Goal: Complete application form

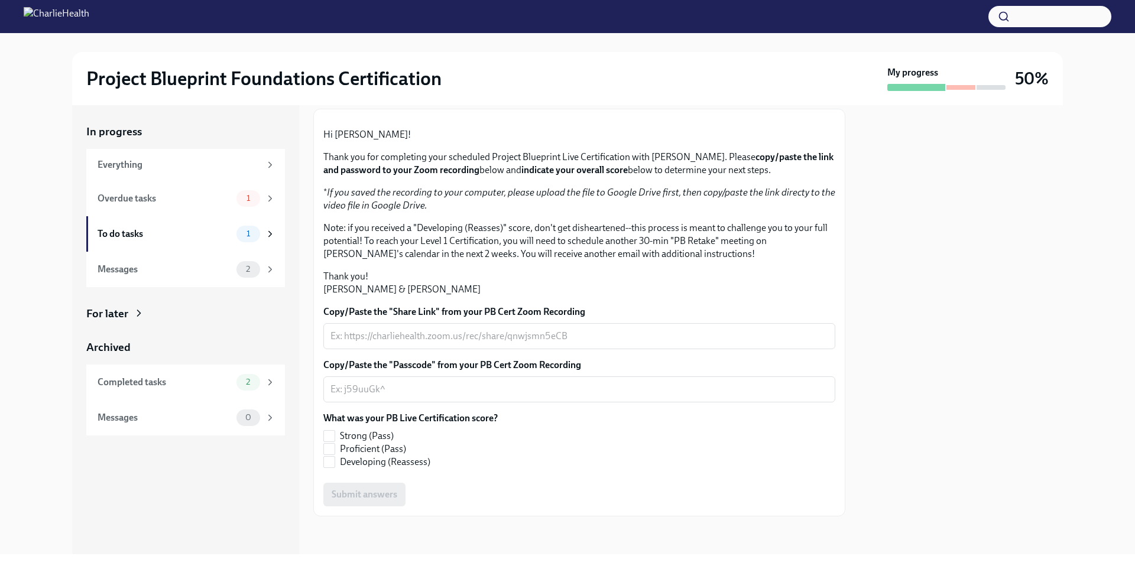
scroll to position [126, 0]
click at [412, 349] on div "x ​" at bounding box center [579, 336] width 512 height 26
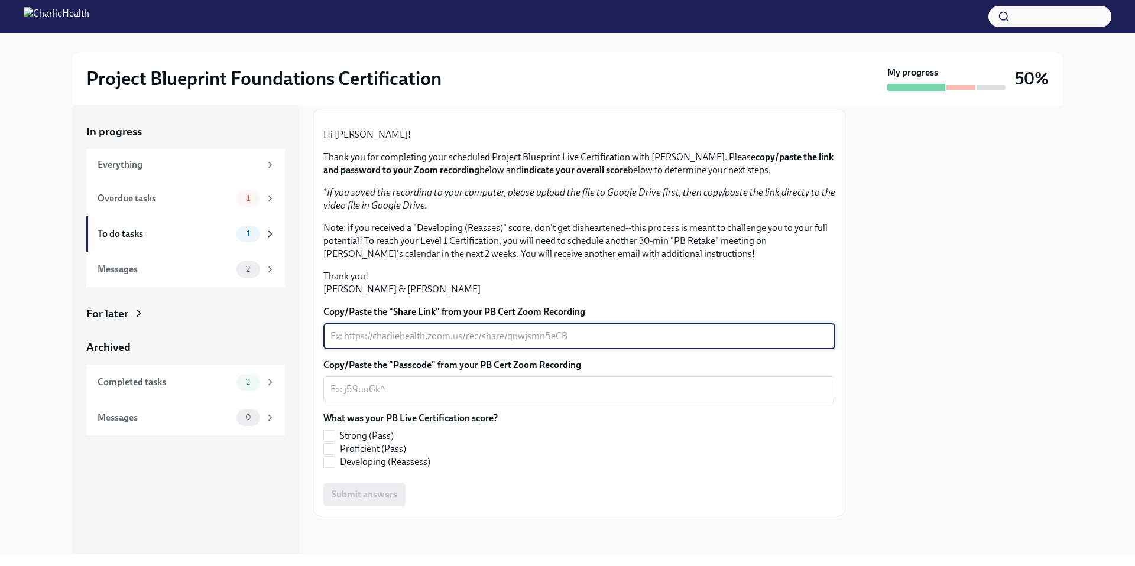
paste textarea "[URL][DOMAIN_NAME]"
click at [542, 343] on textarea "[URL][DOMAIN_NAME]" at bounding box center [579, 336] width 498 height 14
type textarea "[URL][DOMAIN_NAME]"
click at [509, 397] on textarea "Copy/Paste the "Passcode" from your PB Cert Zoom Recording" at bounding box center [579, 389] width 498 height 14
click at [532, 343] on textarea "[URL][DOMAIN_NAME]" at bounding box center [579, 336] width 498 height 14
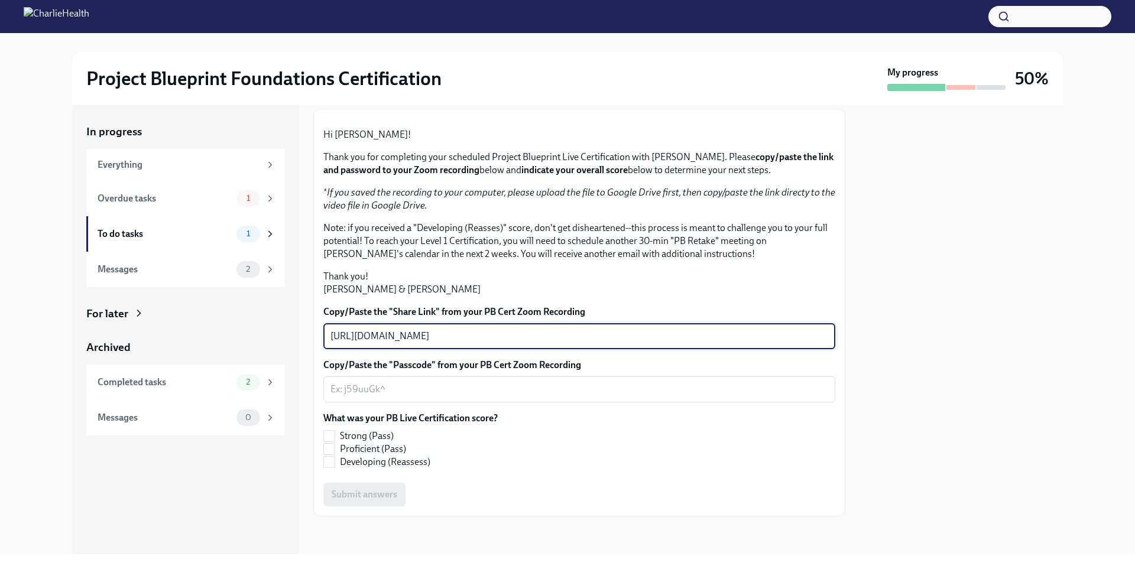
click at [450, 343] on textarea "[URL][DOMAIN_NAME]" at bounding box center [579, 336] width 498 height 14
paste textarea "[URL][DOMAIN_NAME] Passcode: *W6G9q&$"
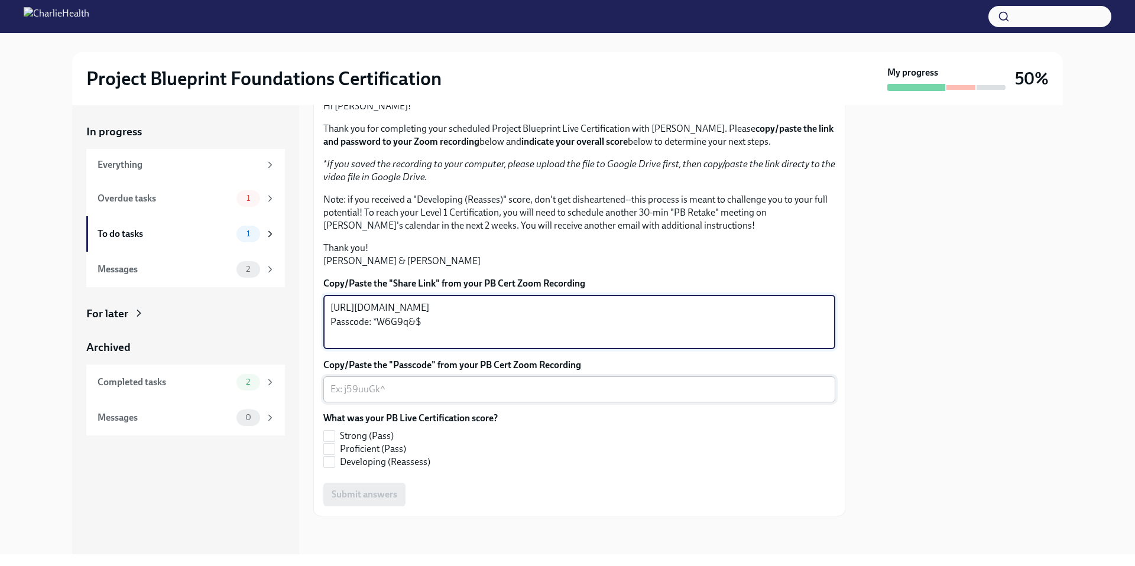
type textarea "[URL][DOMAIN_NAME] Passcode: *W6G9q&$"
click at [472, 397] on textarea "Copy/Paste the "Passcode" from your PB Cert Zoom Recording" at bounding box center [579, 389] width 498 height 14
drag, startPoint x: 426, startPoint y: 427, endPoint x: 320, endPoint y: 387, distance: 113.0
click at [318, 391] on div "Hi [PERSON_NAME]! Thank you for completing your scheduled Project Blueprint Liv…" at bounding box center [579, 298] width 532 height 436
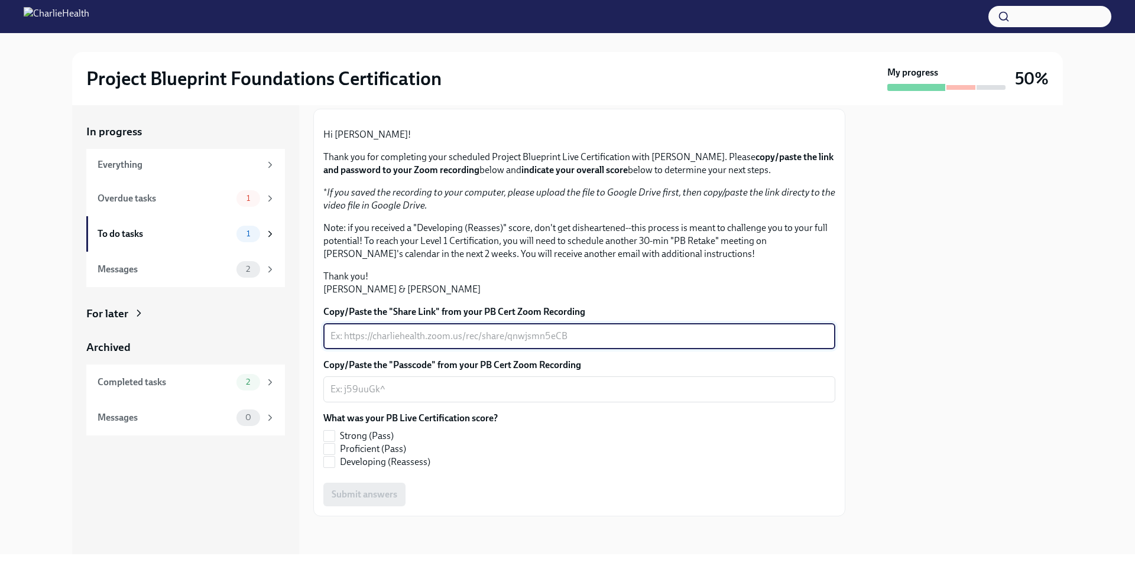
paste textarea "[URL][DOMAIN_NAME] Passcode: *W6G9q&$"
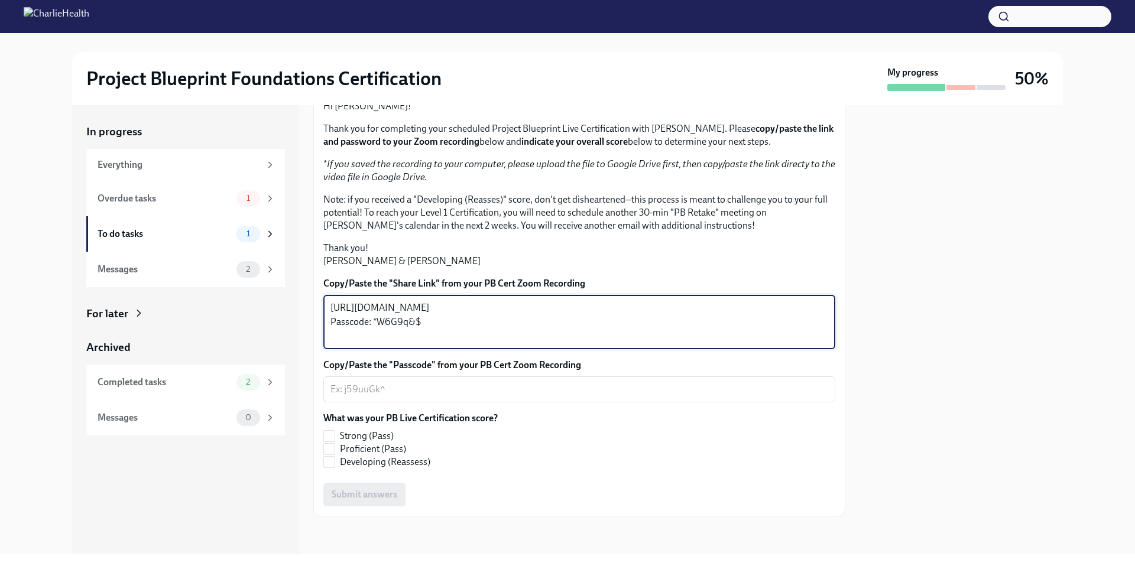
click at [402, 343] on textarea "[URL][DOMAIN_NAME] Passcode: *W6G9q&$" at bounding box center [579, 322] width 498 height 43
click at [430, 343] on textarea "[URL][DOMAIN_NAME] Passcode: *W6G9q&$" at bounding box center [579, 322] width 498 height 43
drag, startPoint x: 425, startPoint y: 428, endPoint x: 372, endPoint y: 430, distance: 53.2
click at [372, 343] on textarea "[URL][DOMAIN_NAME] Passcode: *W6G9q&$" at bounding box center [579, 322] width 498 height 43
type textarea "[URL][DOMAIN_NAME] Passcode: *W6G9q&$"
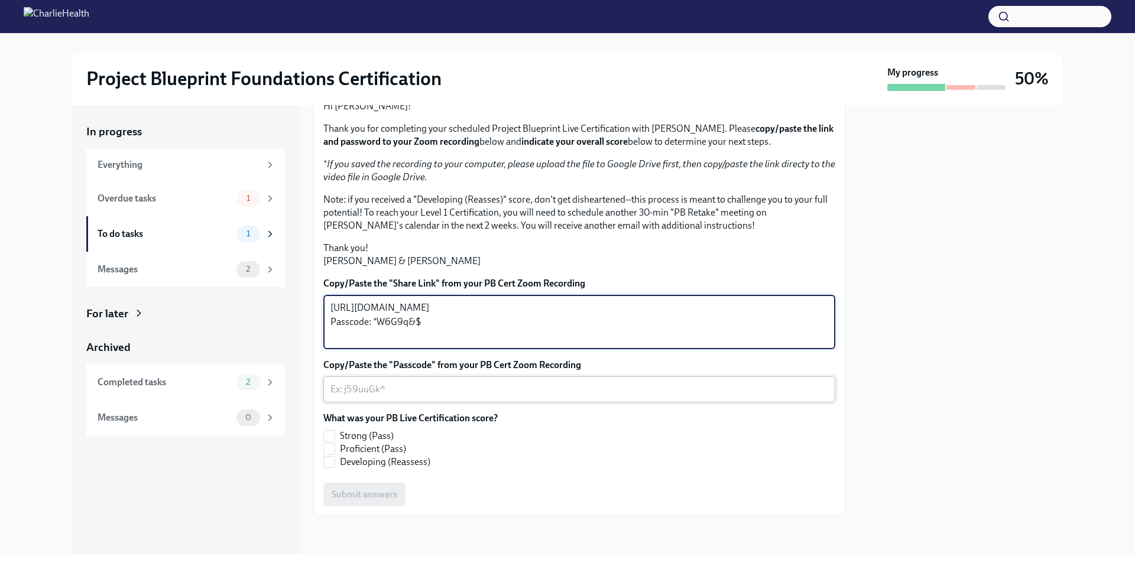
click at [381, 397] on textarea "Copy/Paste the "Passcode" from your PB Cert Zoom Recording" at bounding box center [579, 389] width 498 height 14
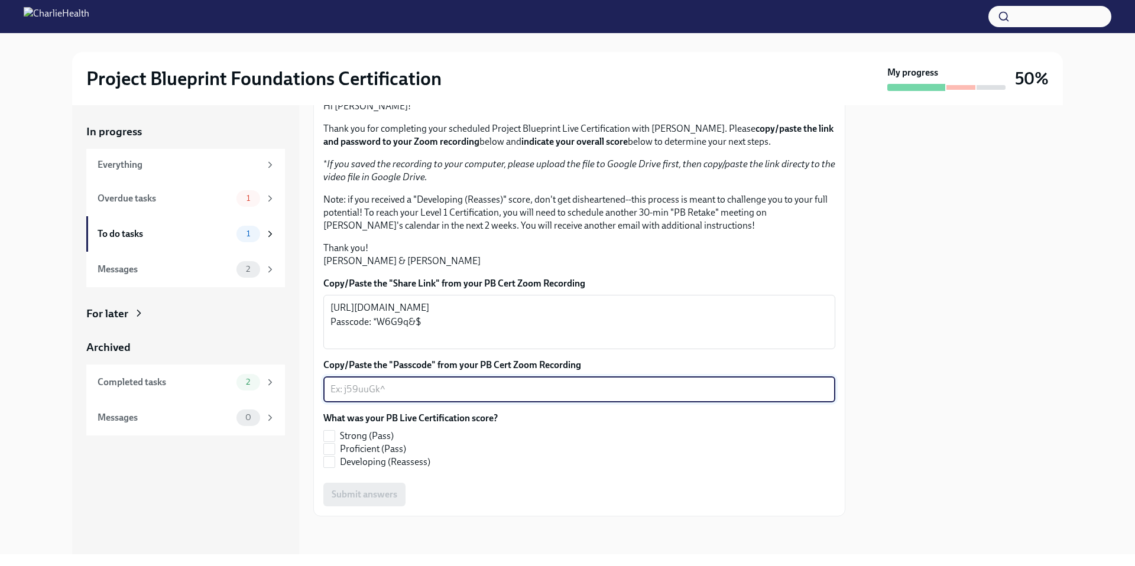
paste textarea "*W6G9q&$"
type textarea "*W6G9q&$"
click at [402, 343] on textarea "[URL][DOMAIN_NAME] Passcode: *W6G9q&$" at bounding box center [579, 322] width 498 height 43
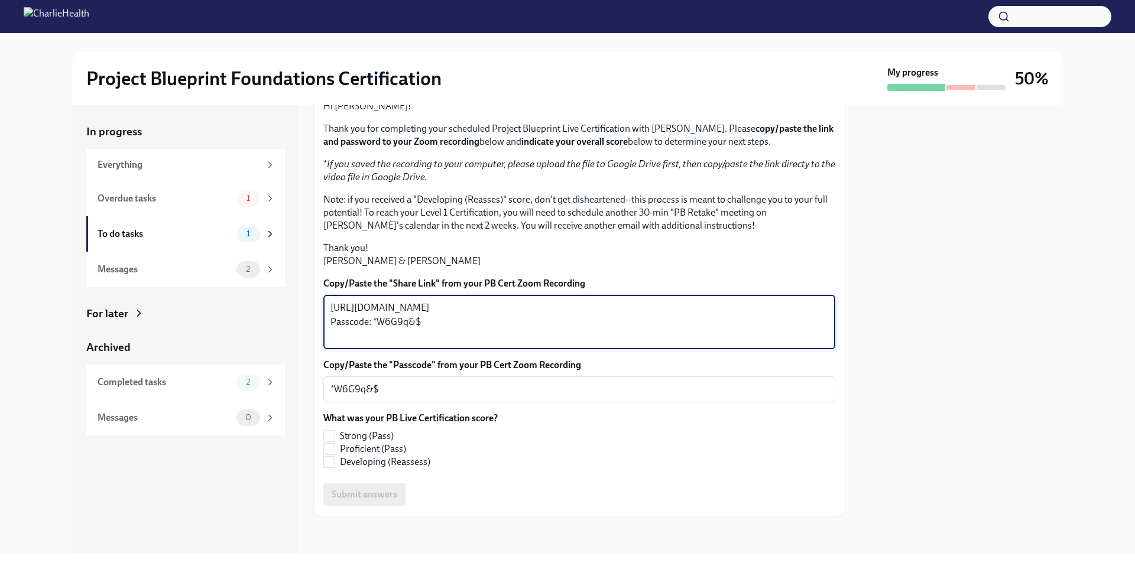
drag, startPoint x: 434, startPoint y: 428, endPoint x: 329, endPoint y: 431, distance: 105.2
click at [329, 349] on div "[URL][DOMAIN_NAME] Passcode: *W6G9q&$ x ​" at bounding box center [579, 322] width 512 height 54
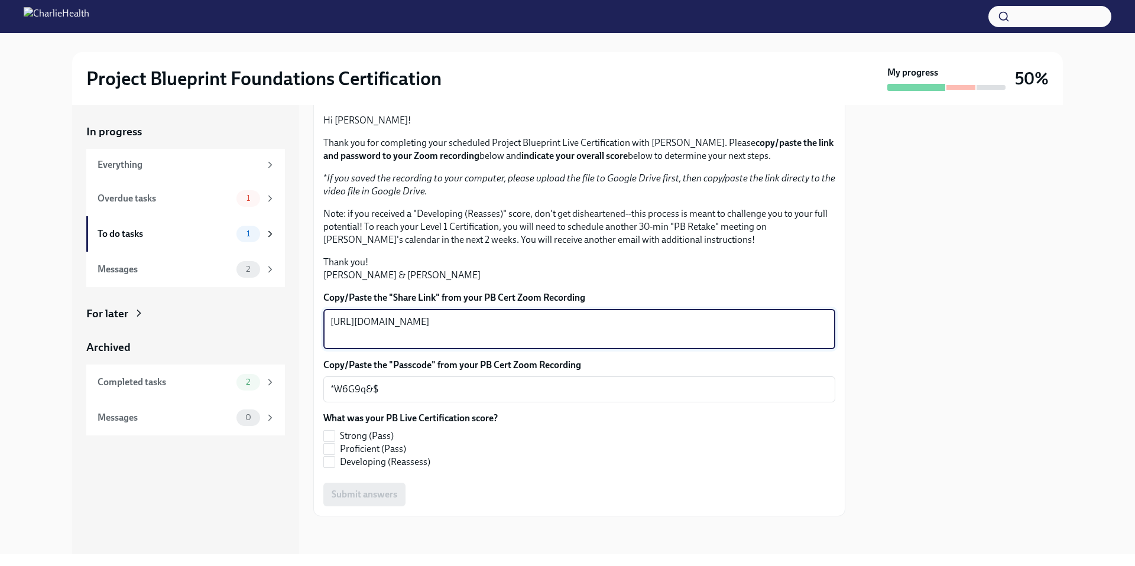
click at [457, 343] on textarea "[URL][DOMAIN_NAME]" at bounding box center [579, 329] width 498 height 28
type textarea "[URL][DOMAIN_NAME]"
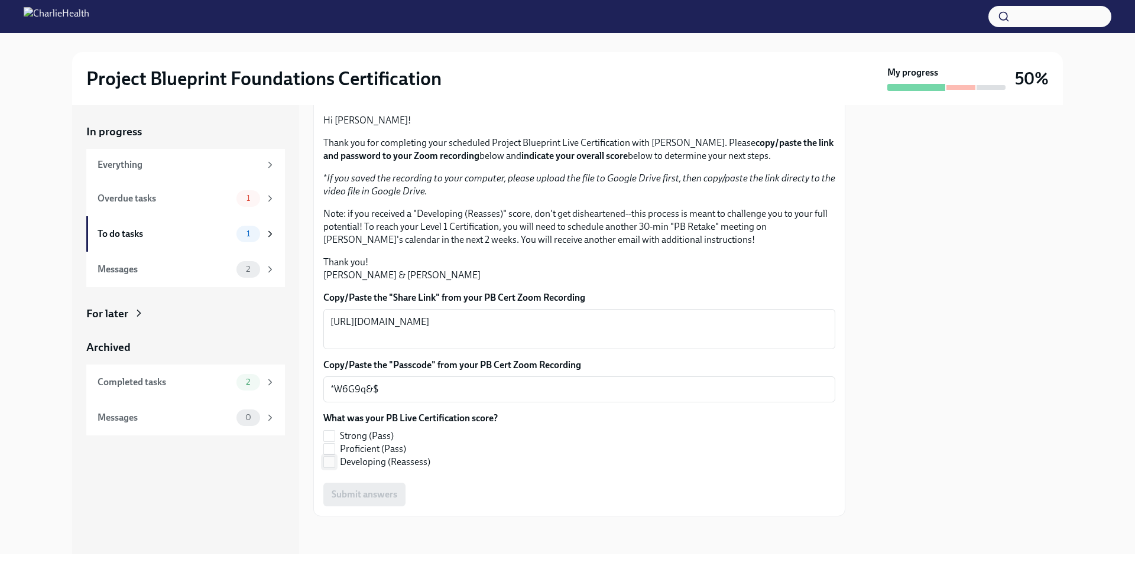
click at [337, 460] on label "Developing (Reassess)" at bounding box center [405, 462] width 165 height 13
click at [335, 460] on input "Developing (Reassess)" at bounding box center [329, 462] width 11 height 11
checkbox input "true"
click at [383, 391] on textarea "*W6G9q&$" at bounding box center [579, 389] width 498 height 14
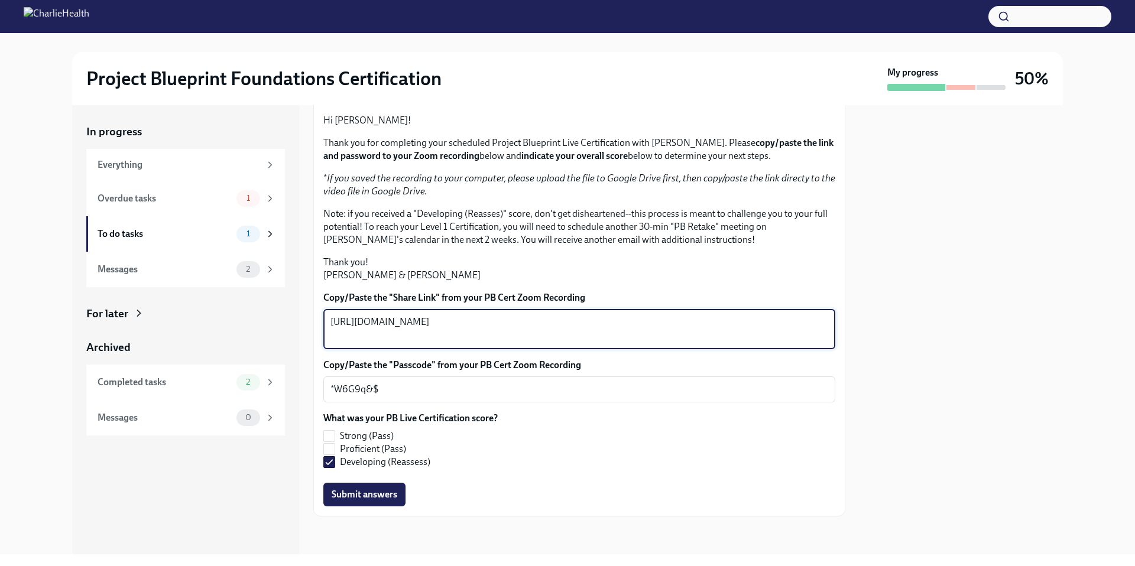
drag, startPoint x: 462, startPoint y: 337, endPoint x: 309, endPoint y: 319, distance: 153.5
click at [309, 319] on div "In progress Everything Overdue tasks 1 To do tasks 1 Messages 2 For later Archi…" at bounding box center [567, 329] width 991 height 449
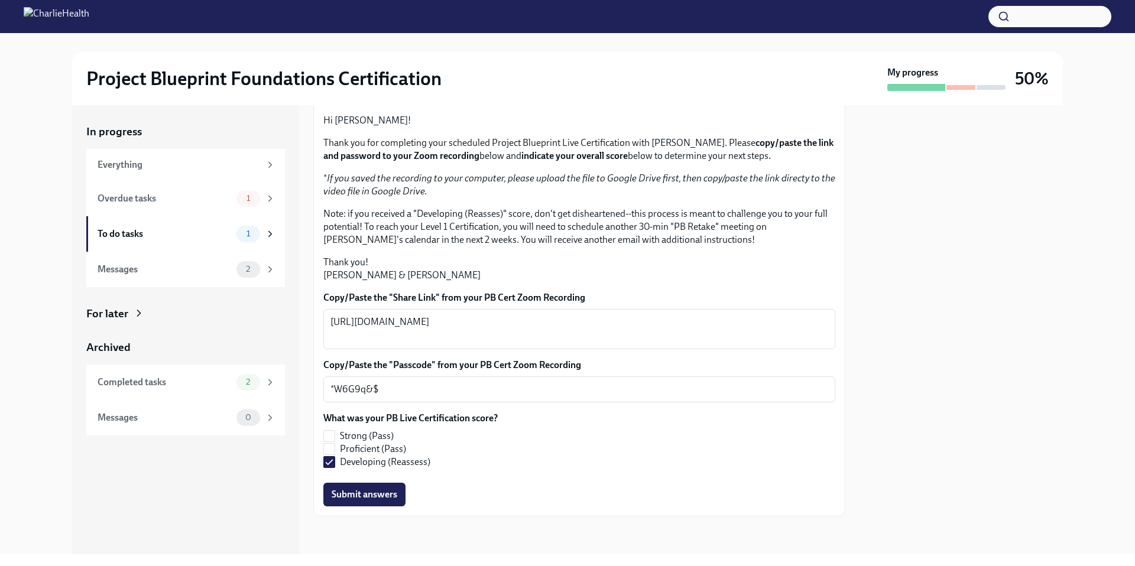
click at [427, 264] on p "Thank you! [PERSON_NAME] & [PERSON_NAME]" at bounding box center [579, 269] width 512 height 26
click at [358, 492] on span "Submit answers" at bounding box center [365, 495] width 66 height 12
click at [243, 202] on span "1" at bounding box center [248, 198] width 18 height 9
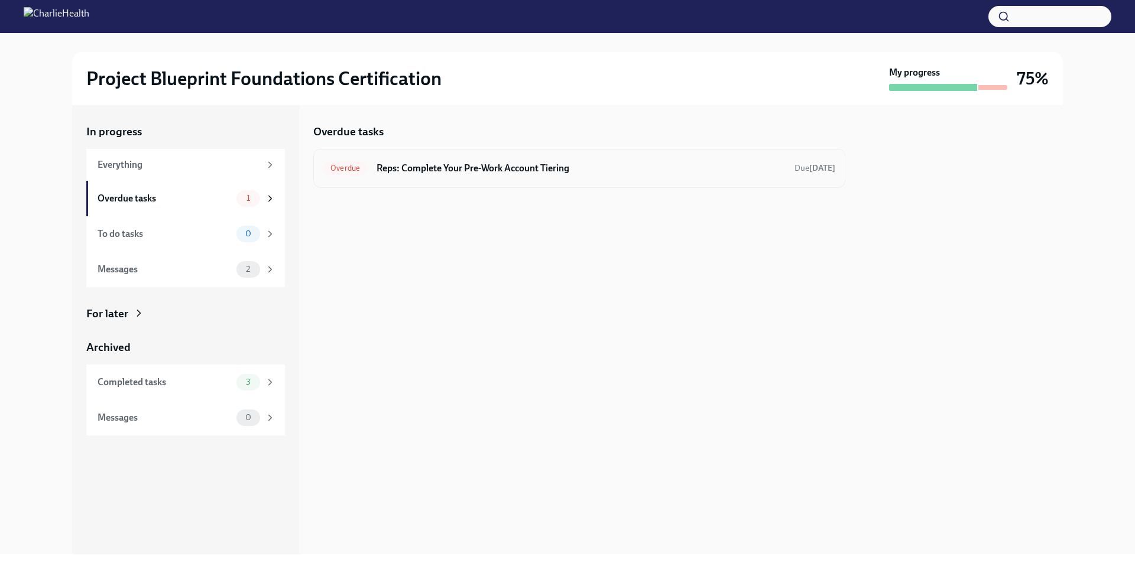
click at [498, 162] on h6 "Reps: Complete Your Pre-Work Account Tiering" at bounding box center [580, 168] width 408 height 13
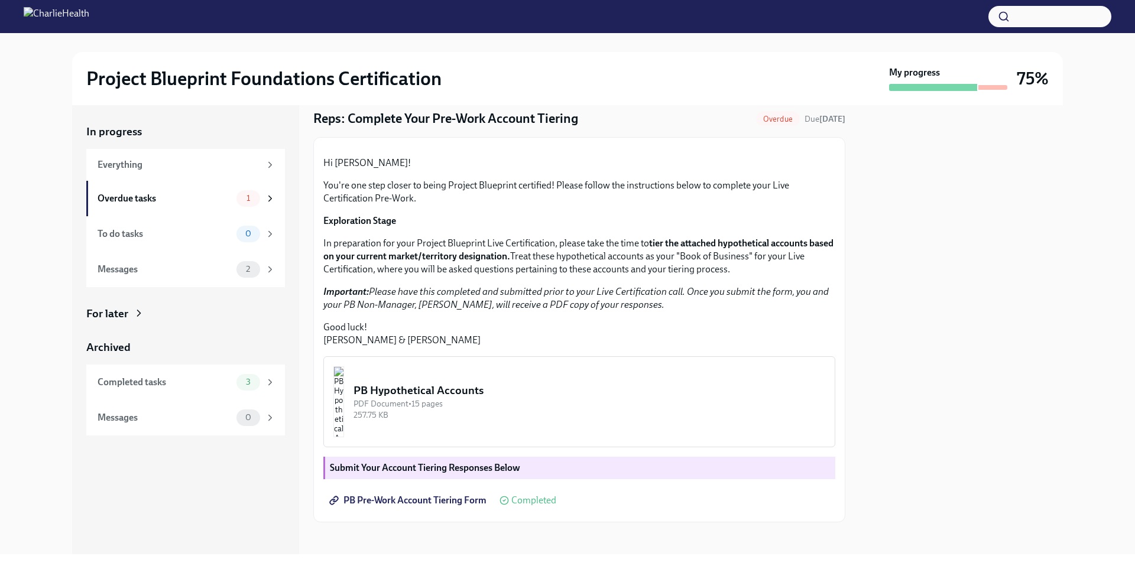
scroll to position [166, 0]
